Goal: Task Accomplishment & Management: Manage account settings

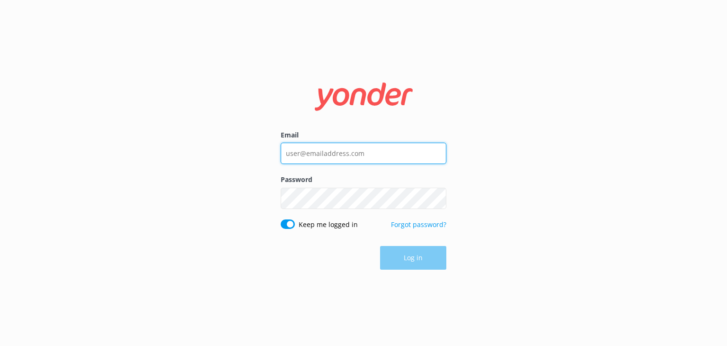
type input "info@airboatadventures.com"
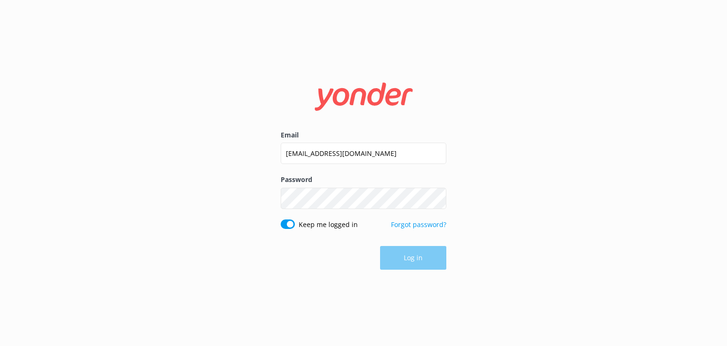
click at [410, 262] on div "Log in" at bounding box center [364, 258] width 166 height 24
click at [402, 257] on button "Log in" at bounding box center [413, 258] width 66 height 24
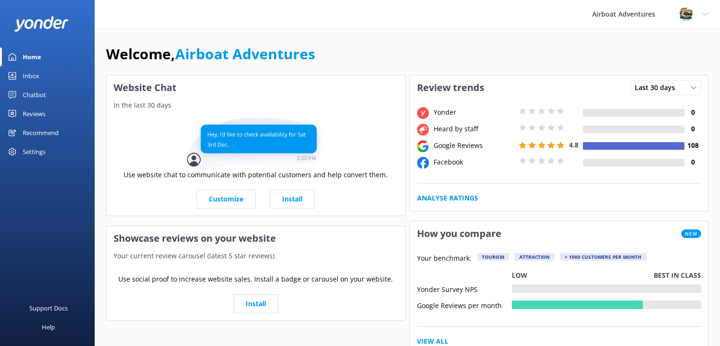
click at [33, 116] on div "Reviews" at bounding box center [34, 113] width 23 height 19
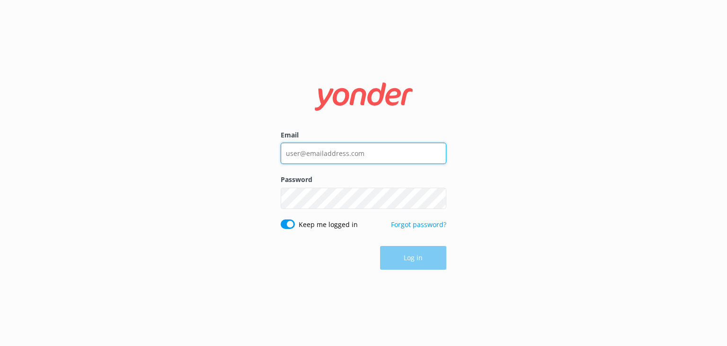
type input "info@airboatadventures.com"
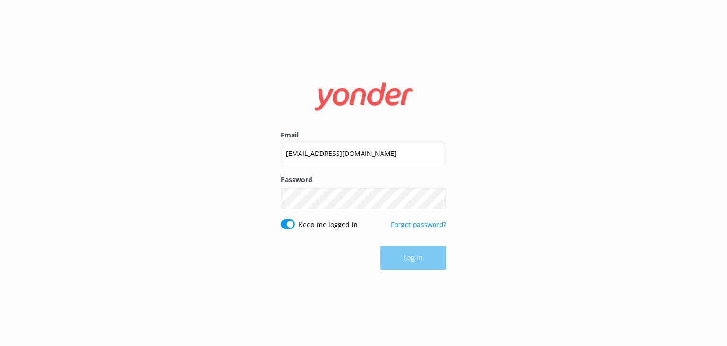
click at [391, 266] on div "Log in" at bounding box center [364, 258] width 166 height 24
click at [398, 254] on button "Log in" at bounding box center [413, 258] width 66 height 24
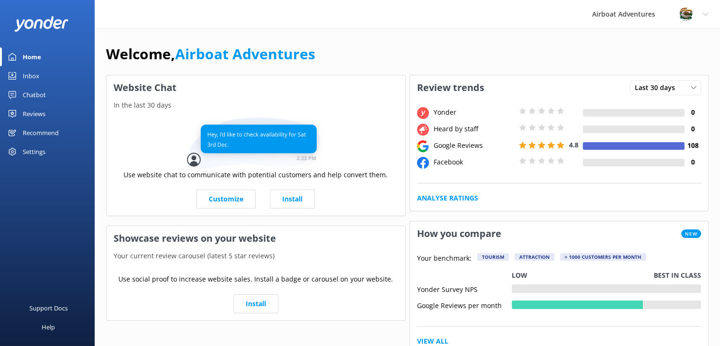
click at [20, 114] on link "Reviews" at bounding box center [47, 113] width 95 height 19
